Goal: Information Seeking & Learning: Find specific fact

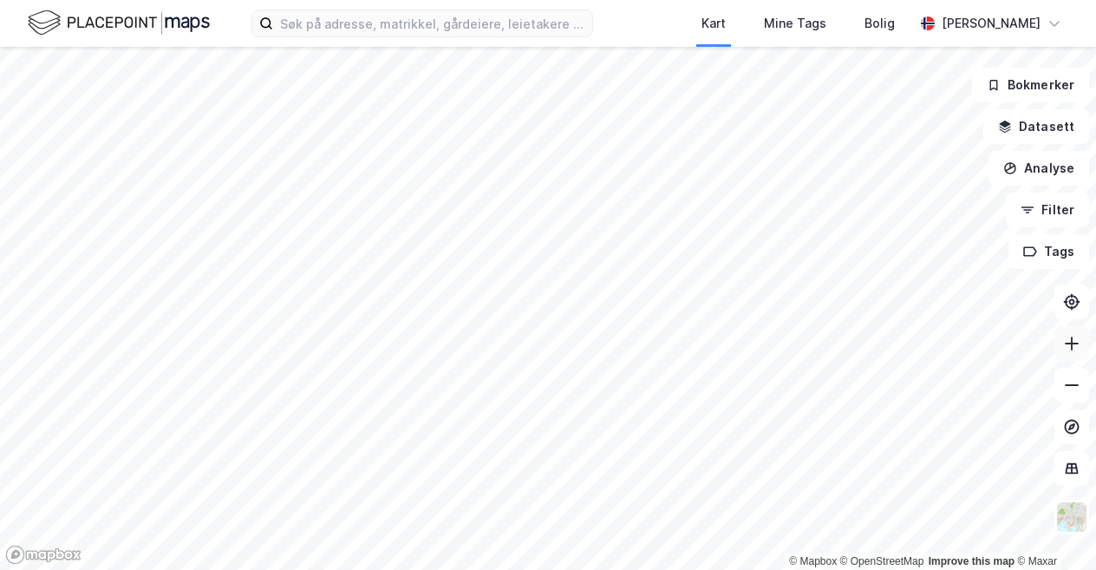
click at [1078, 352] on button at bounding box center [1071, 343] width 35 height 35
click at [1078, 348] on icon at bounding box center [1071, 343] width 17 height 17
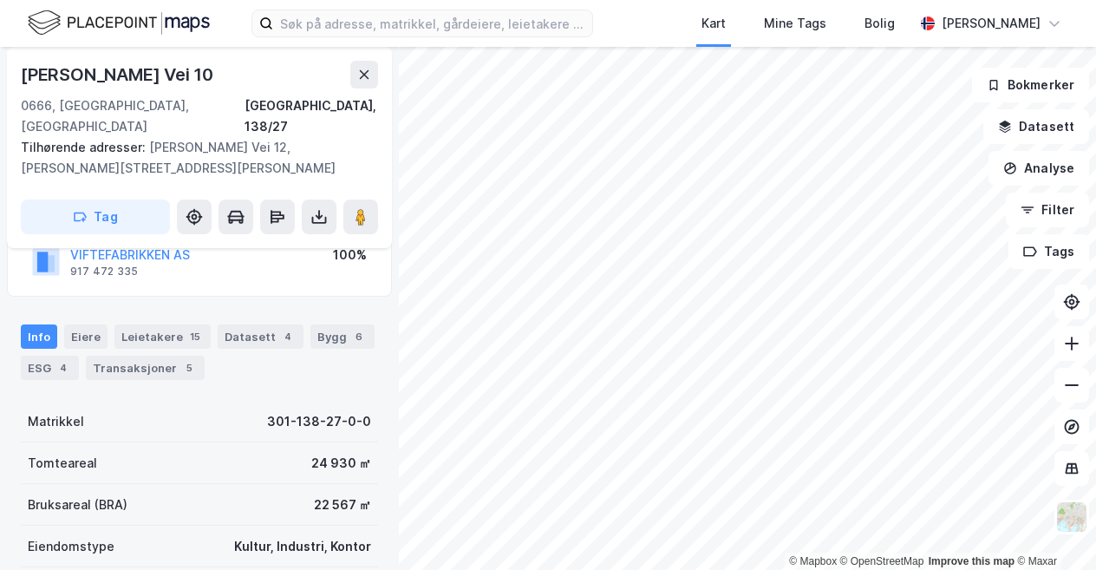
scroll to position [134, 0]
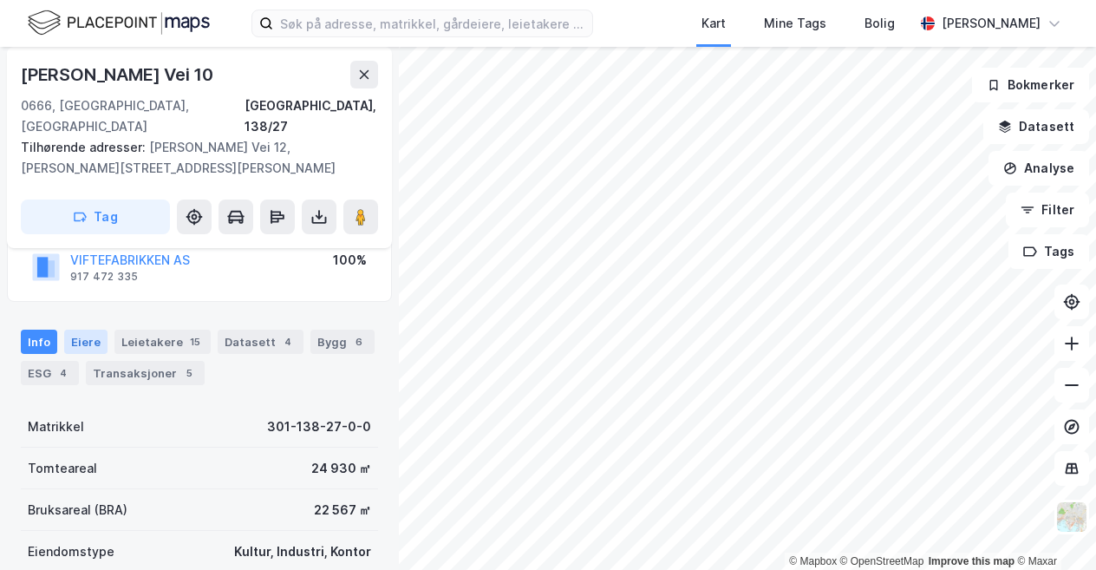
click at [78, 329] on div "Eiere" at bounding box center [85, 341] width 43 height 24
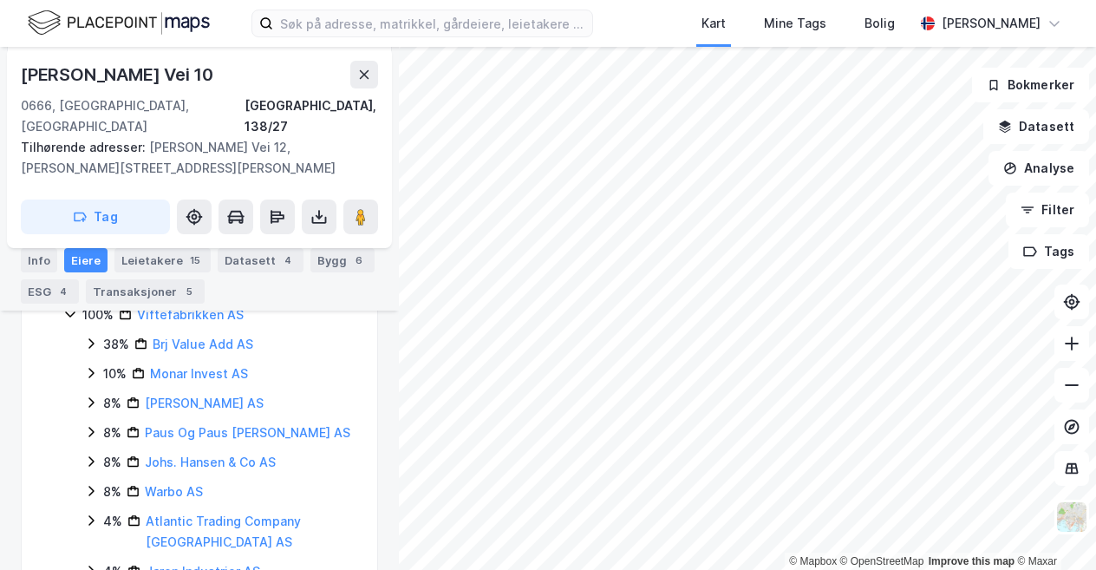
scroll to position [341, 0]
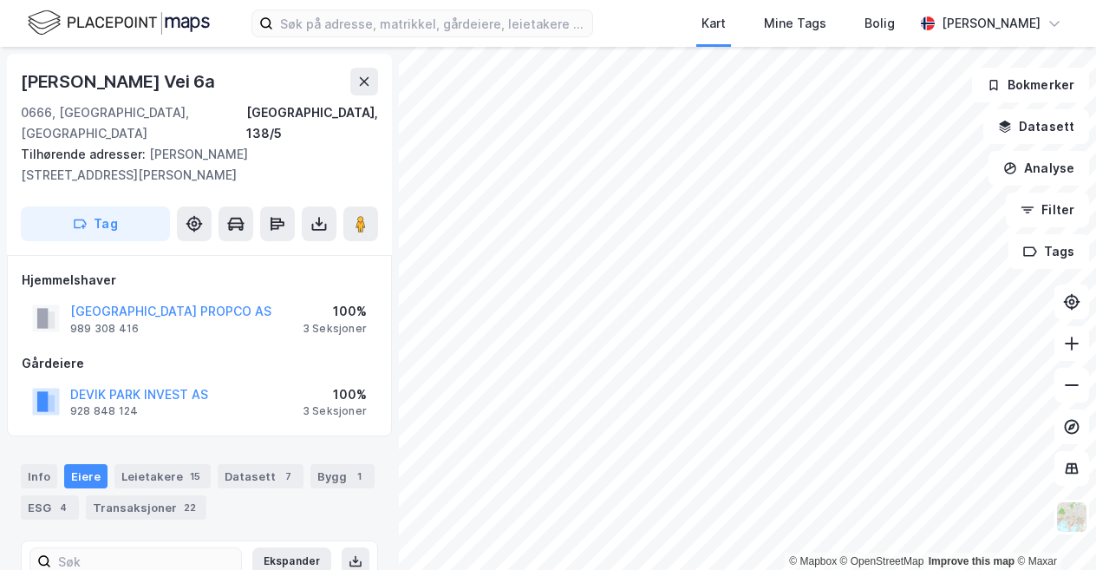
scroll to position [1, 0]
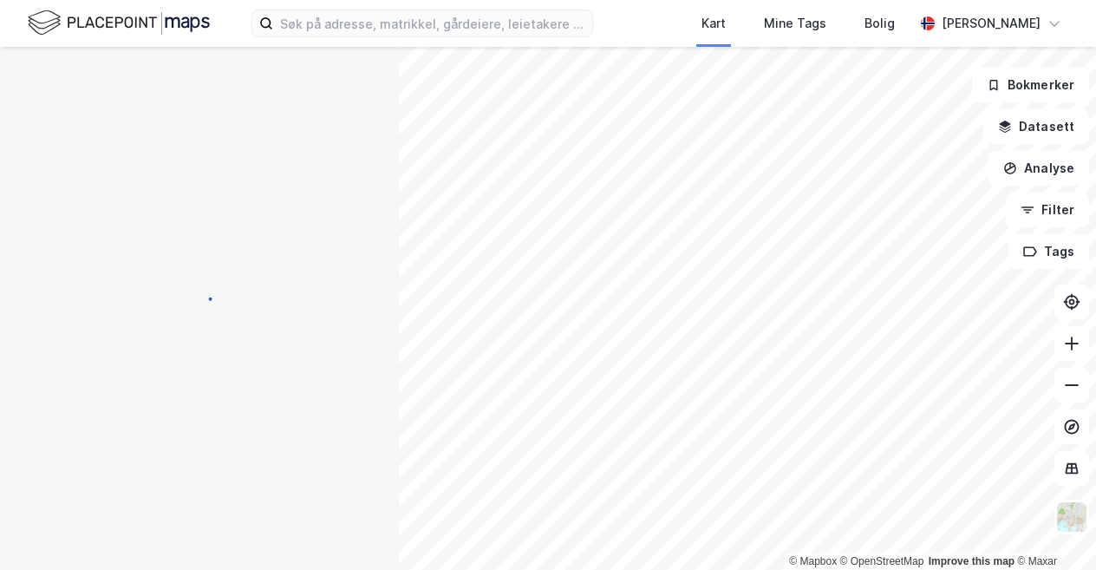
scroll to position [1, 0]
